Goal: Information Seeking & Learning: Learn about a topic

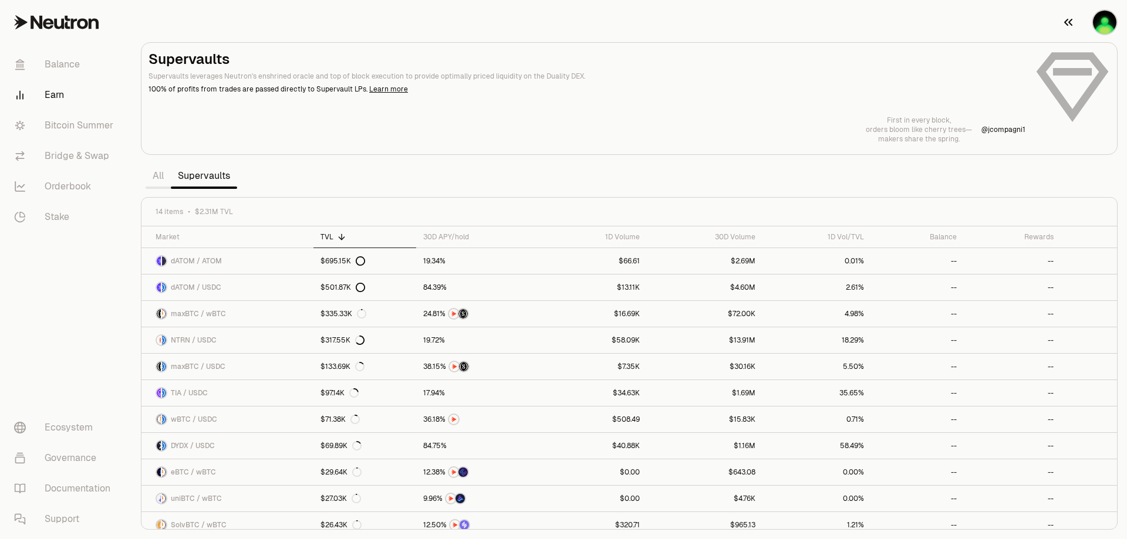
click at [1099, 21] on img "button" at bounding box center [1104, 22] width 23 height 23
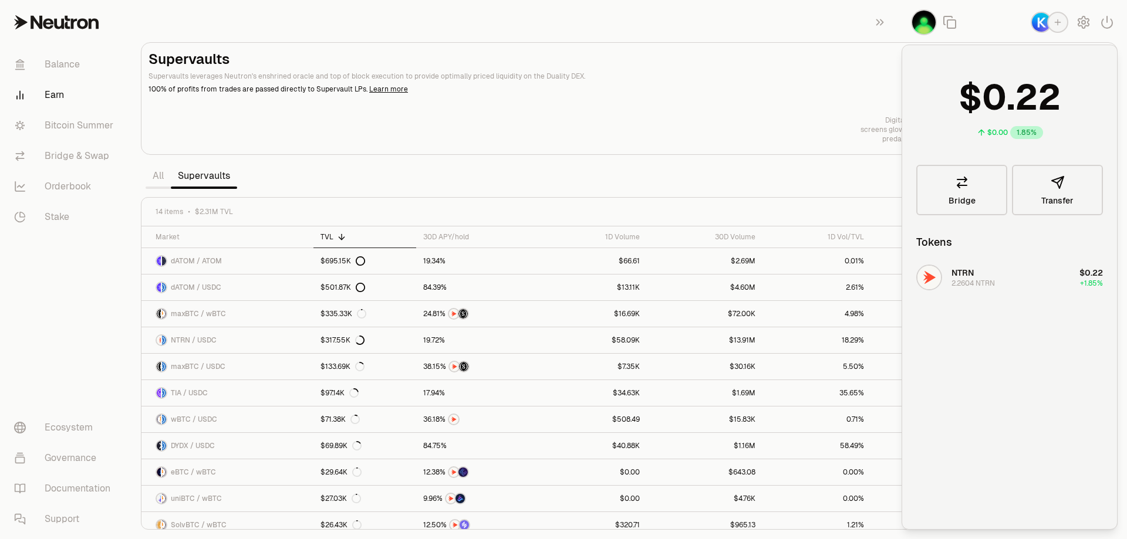
click at [725, 27] on section "Supervaults Supervaults leverages Neutron's enshrined oracle and top of block e…" at bounding box center [628, 269] width 995 height 539
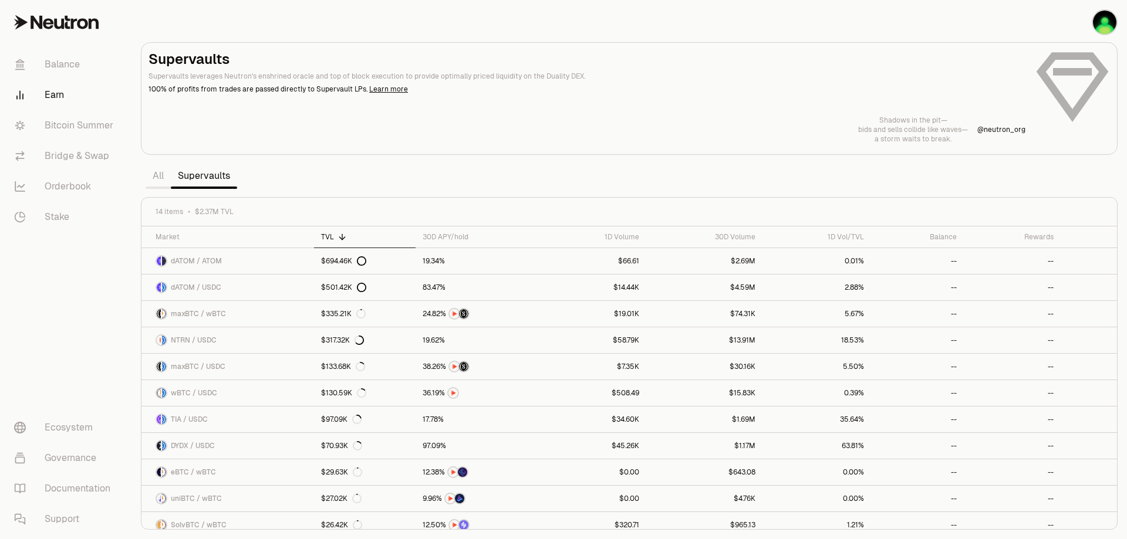
click at [734, 121] on div "Shadows in the pit— bids and sells collide like waves— a storm waits to break. …" at bounding box center [628, 130] width 961 height 28
drag, startPoint x: 50, startPoint y: 133, endPoint x: 46, endPoint y: 138, distance: 6.7
click at [48, 133] on link "Bitcoin Summer" at bounding box center [66, 125] width 122 height 31
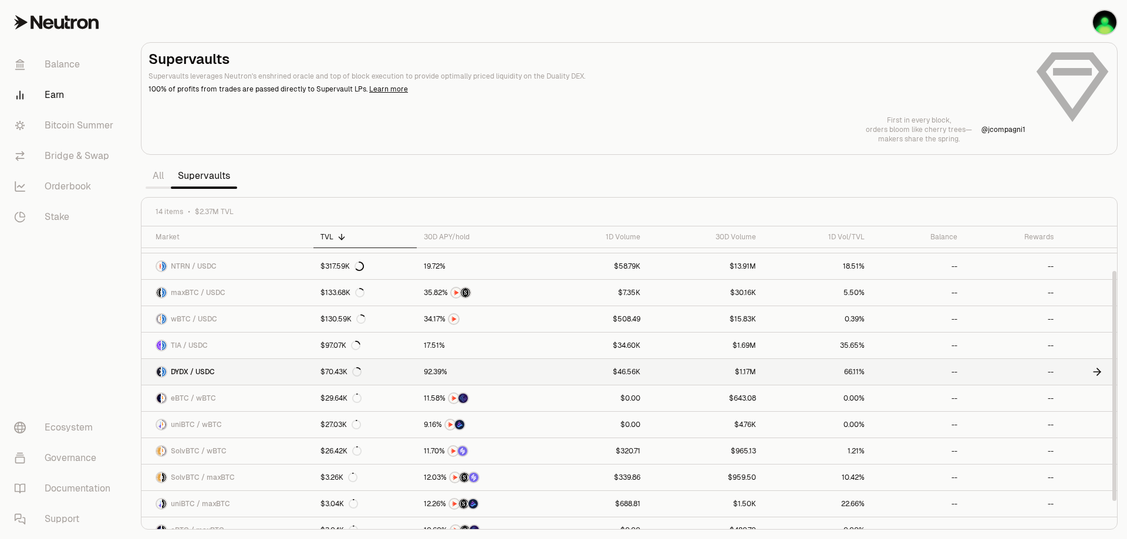
scroll to position [88, 0]
